Goal: Navigation & Orientation: Find specific page/section

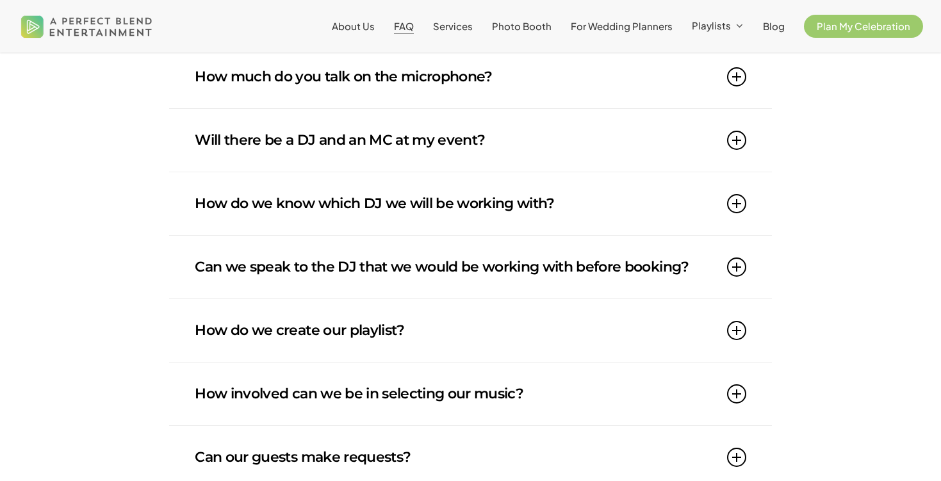
scroll to position [368, 0]
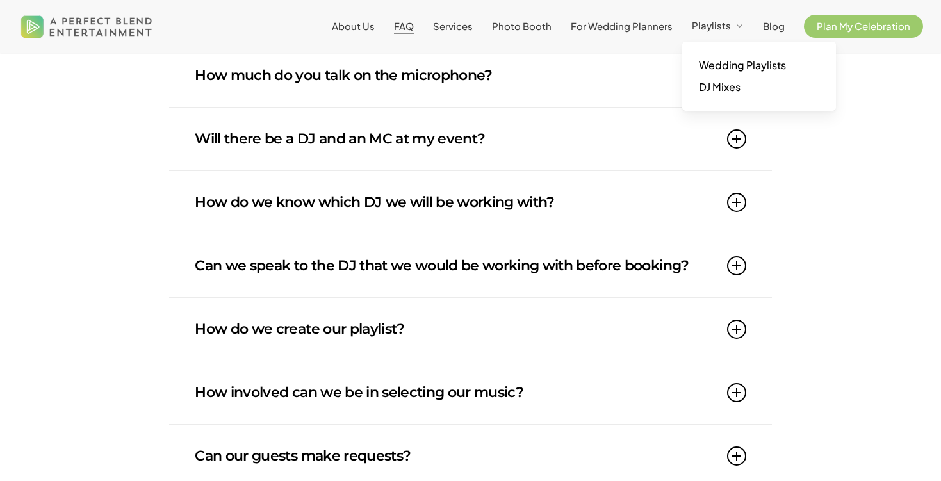
click at [703, 20] on span "Playlists" at bounding box center [711, 25] width 39 height 12
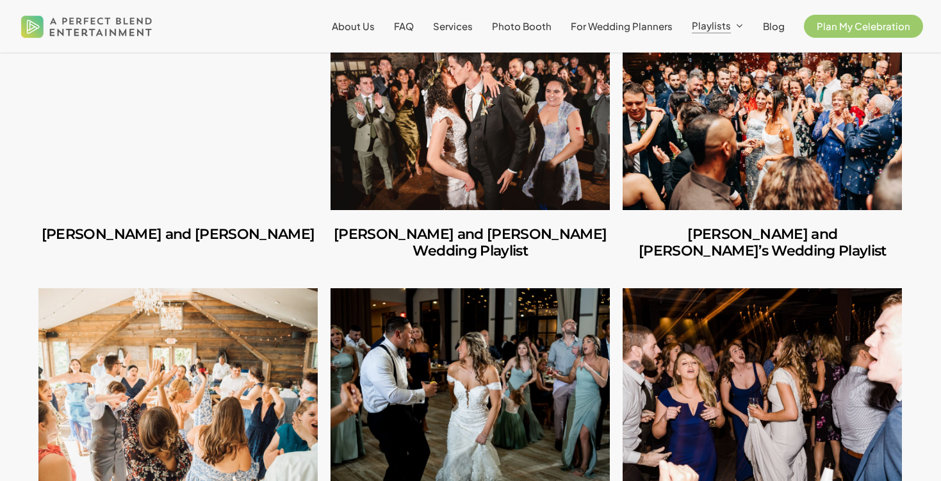
scroll to position [423, 0]
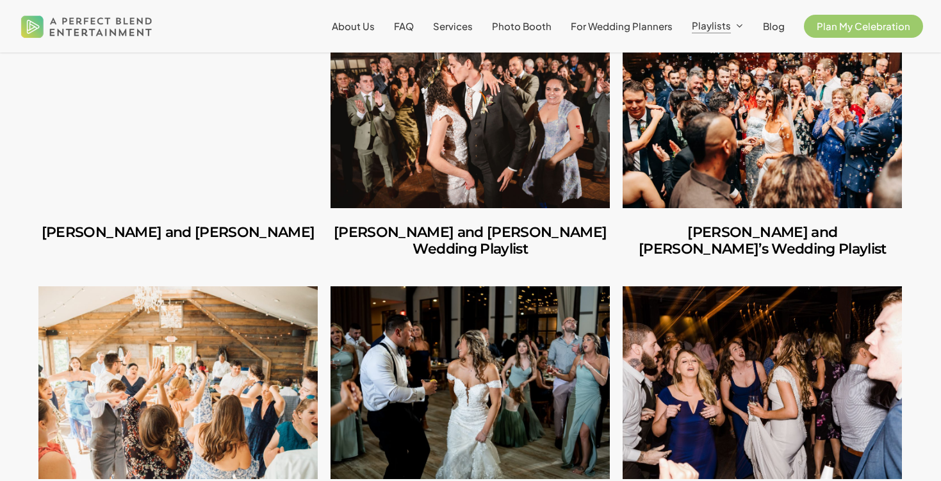
click at [213, 118] on link "Carlos and Olivia" at bounding box center [177, 111] width 279 height 192
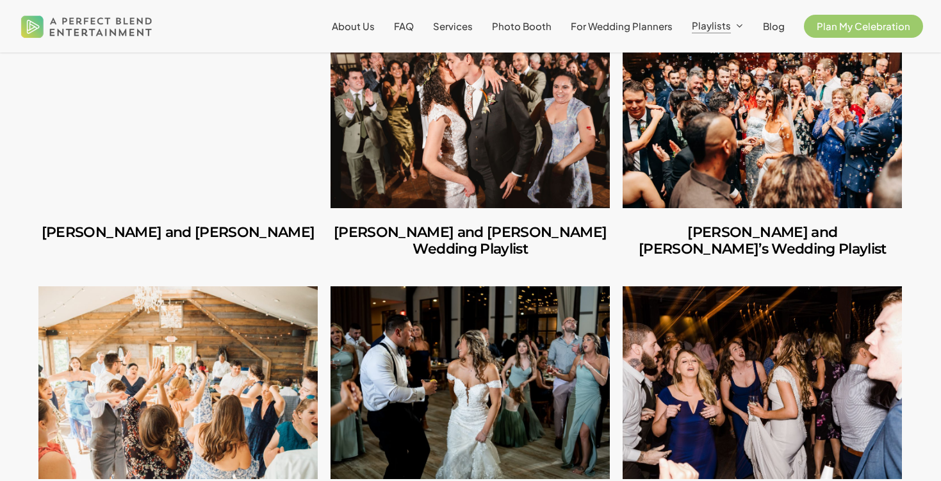
click at [441, 145] on link "Amber and Cooper’s Wedding Playlist" at bounding box center [469, 111] width 279 height 192
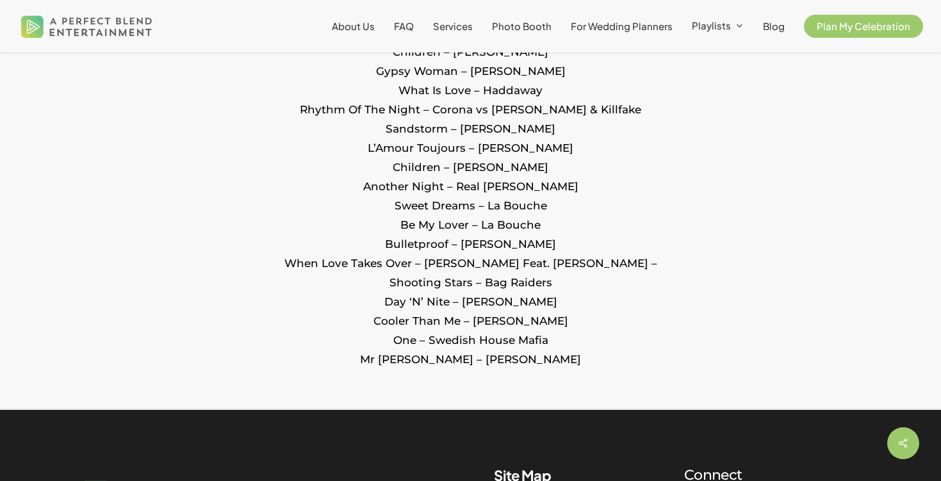
scroll to position [2615, 0]
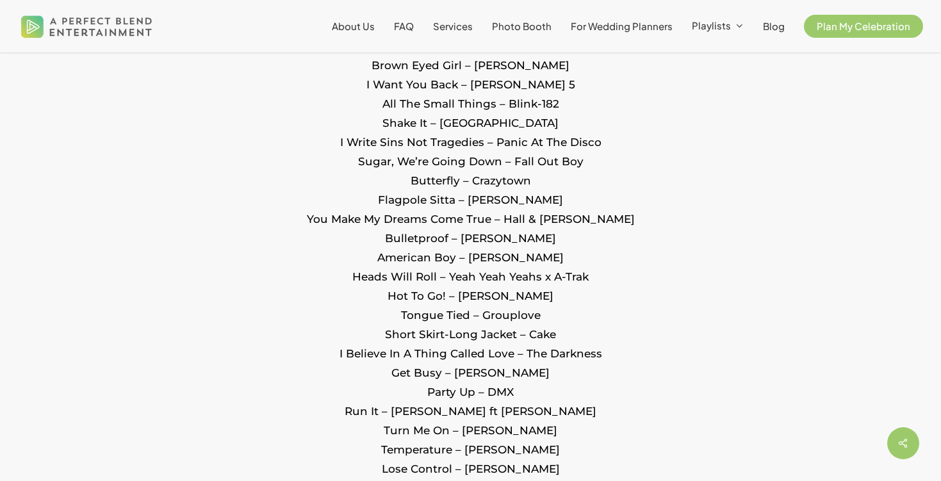
scroll to position [2158, 0]
click at [721, 89] on span "DJ Mixes" at bounding box center [720, 86] width 42 height 13
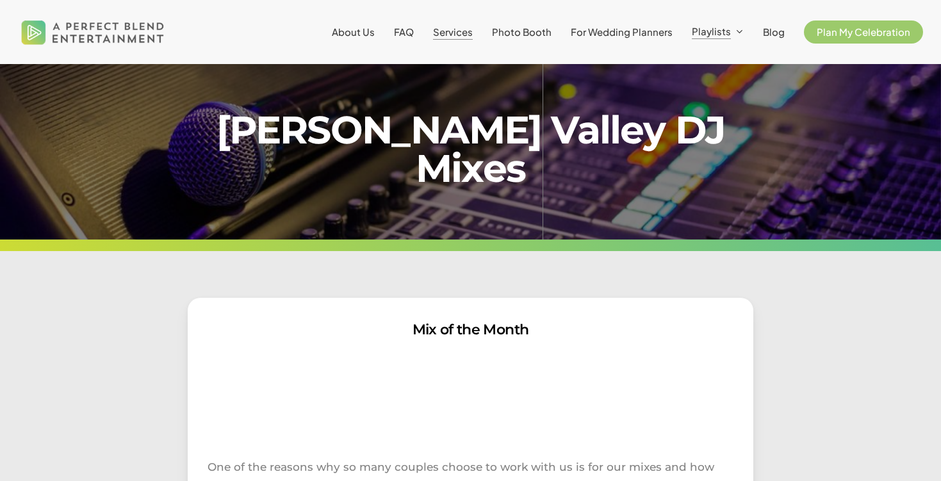
click at [453, 34] on span "Services" at bounding box center [453, 32] width 40 height 12
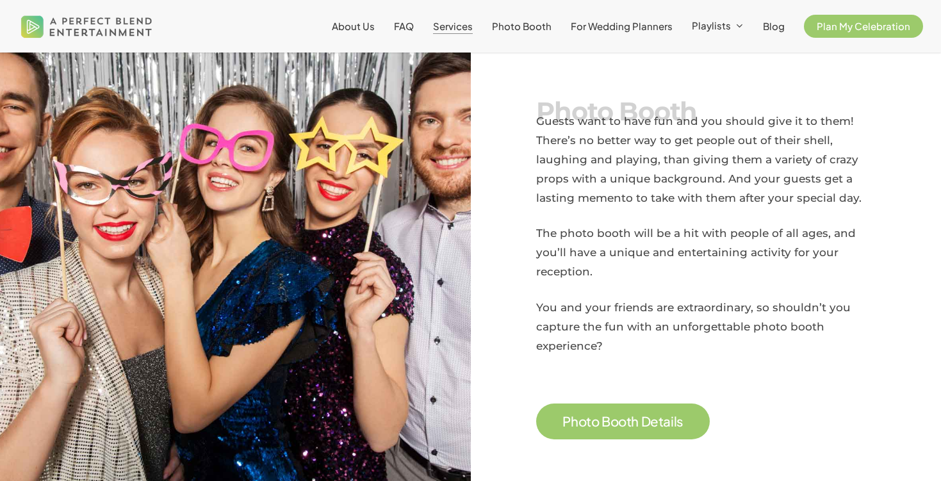
scroll to position [1044, 0]
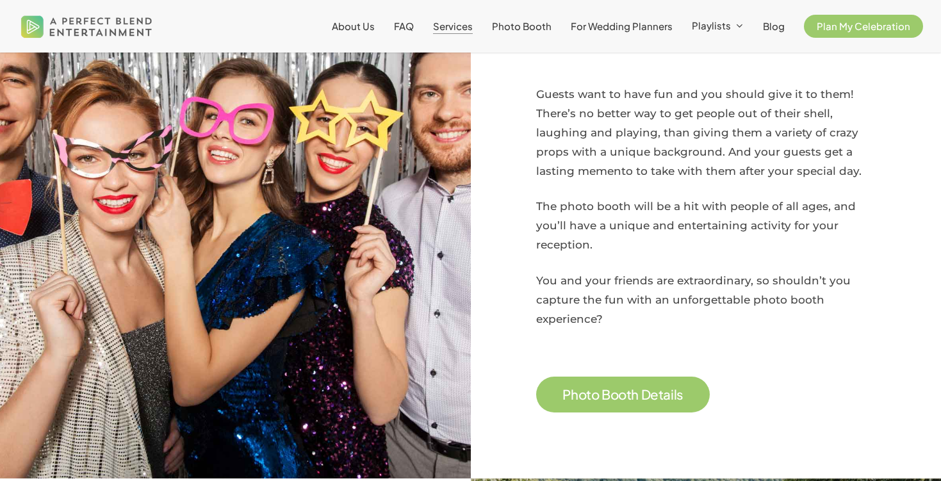
click at [601, 387] on span "P h o t o B o o t h D e t a i l s" at bounding box center [623, 393] width 174 height 35
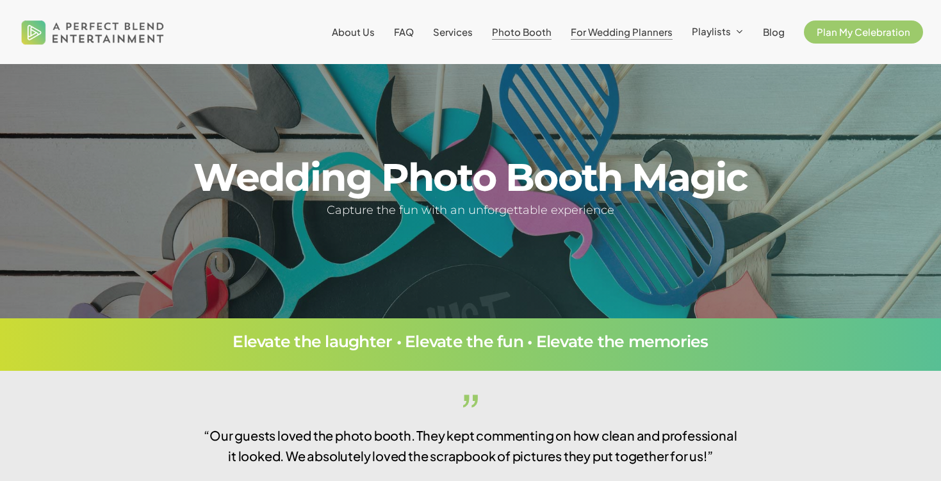
click at [610, 31] on span "For Wedding Planners" at bounding box center [622, 32] width 102 height 12
